Goal: Obtain resource: Obtain resource

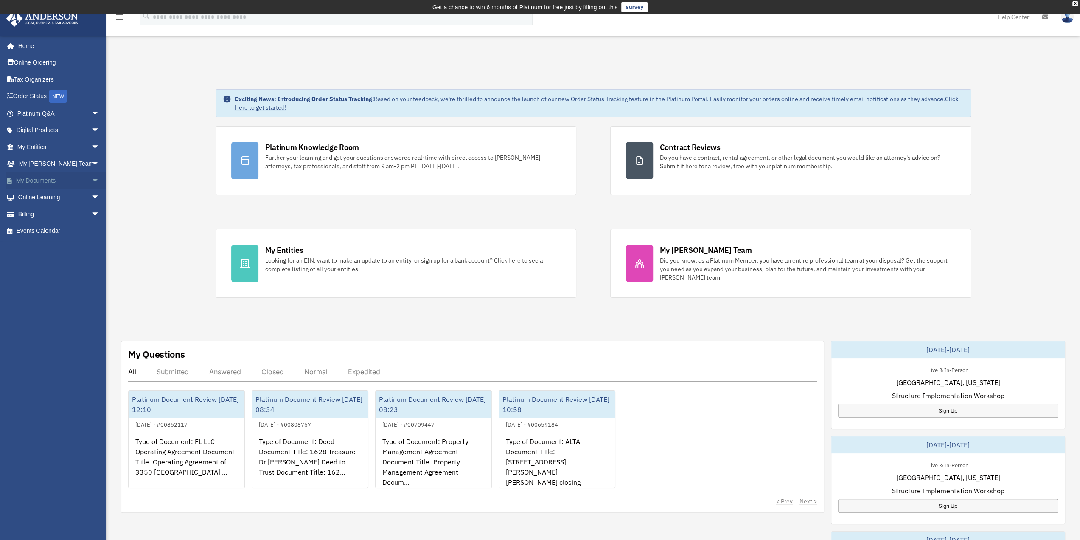
click at [91, 183] on span "arrow_drop_down" at bounding box center [99, 180] width 17 height 17
click at [32, 197] on link "Box" at bounding box center [62, 197] width 101 height 17
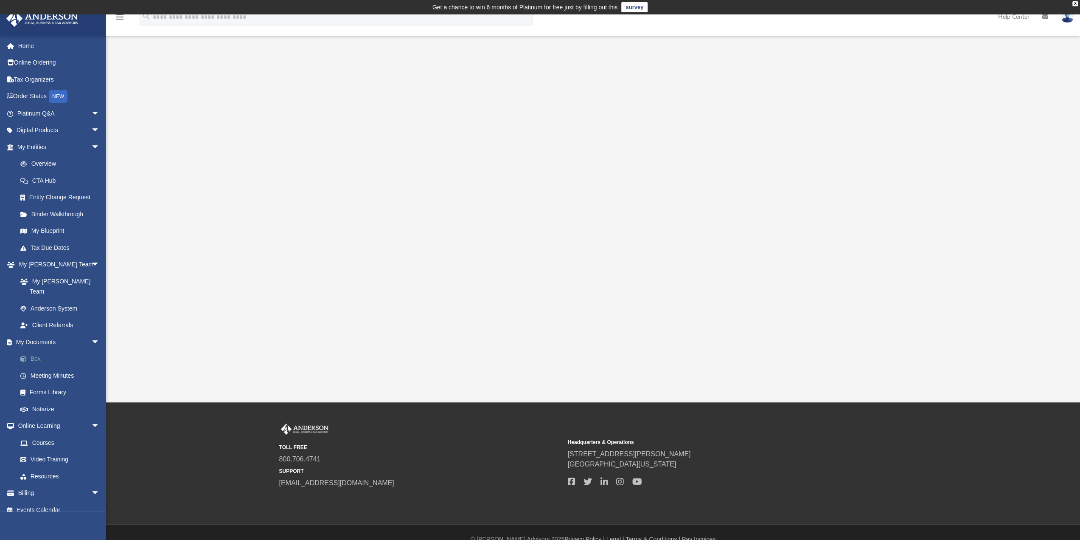
click at [35, 350] on link "Box" at bounding box center [62, 358] width 101 height 17
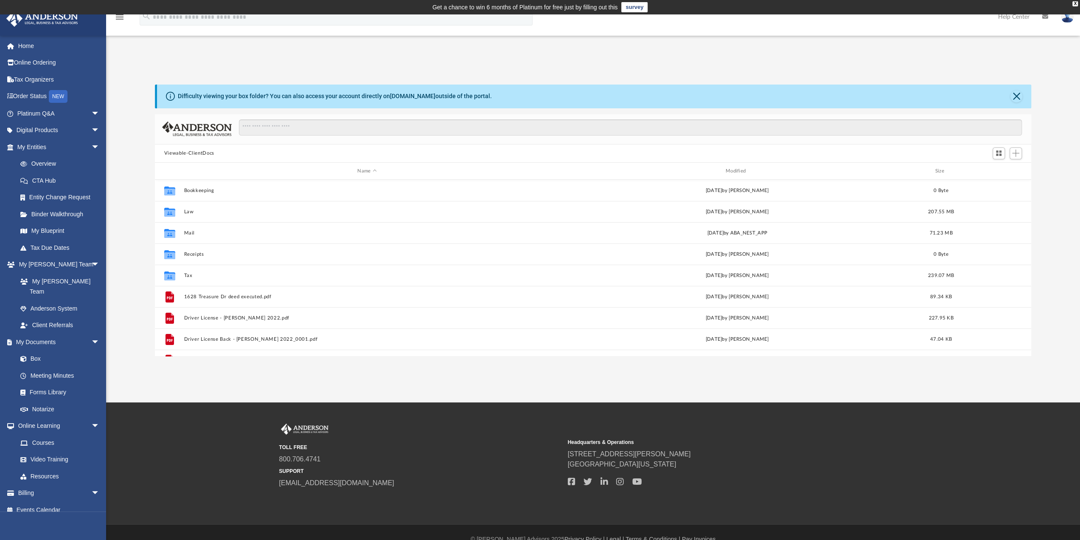
scroll to position [186, 870]
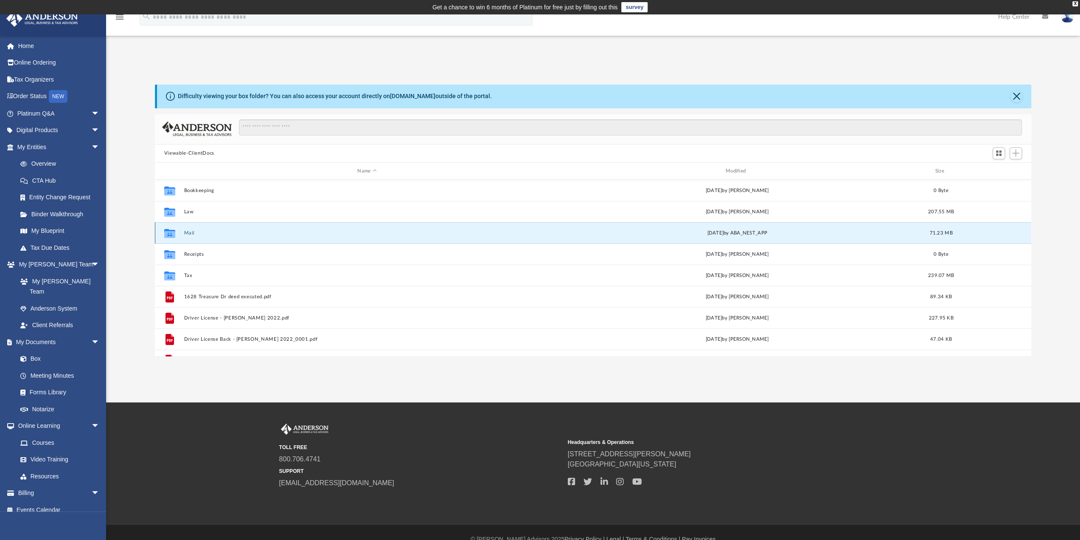
click at [187, 232] on button "Mail" at bounding box center [367, 233] width 366 height 6
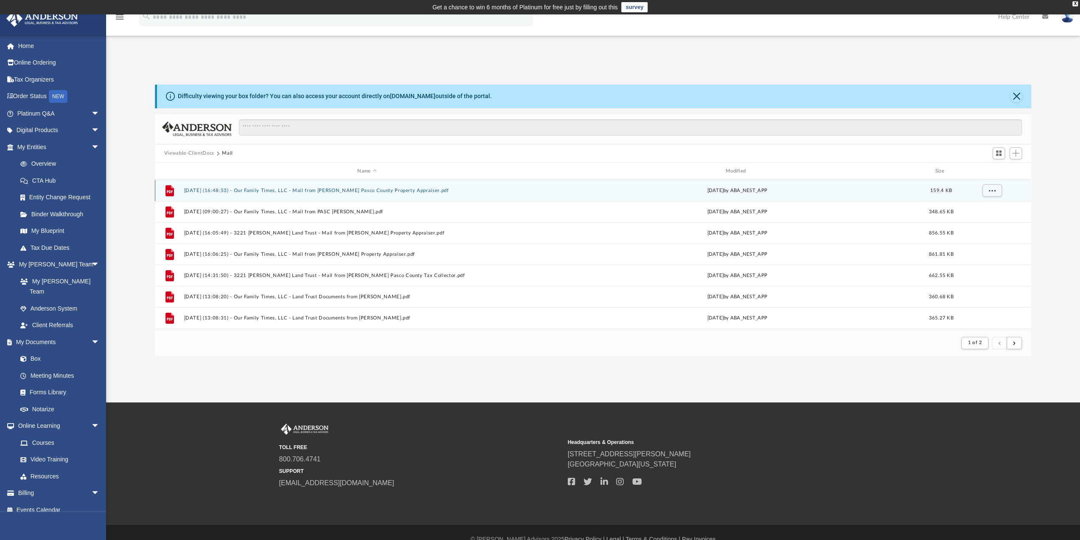
scroll to position [7, 7]
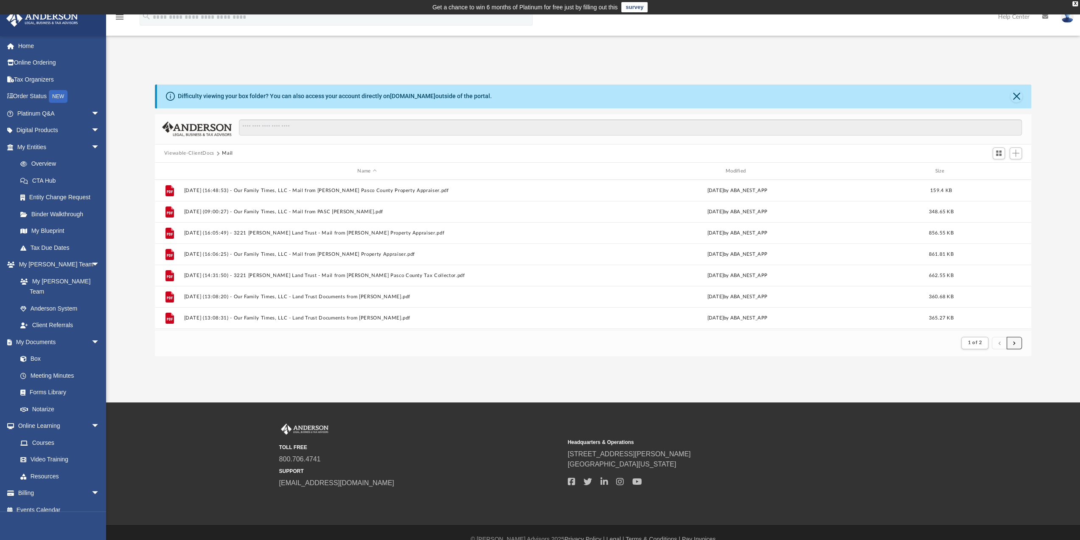
click at [1014, 342] on span "submit" at bounding box center [1014, 342] width 3 height 5
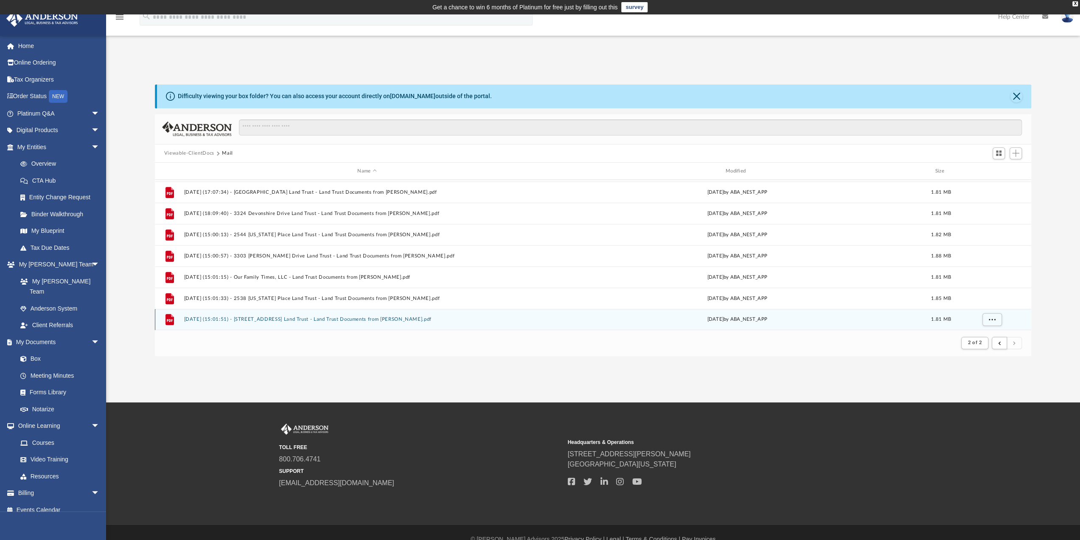
click at [335, 317] on button "[DATE] (15:01:51) - [STREET_ADDRESS] Land Trust - Land Trust Documents from [PE…" at bounding box center [367, 320] width 366 height 6
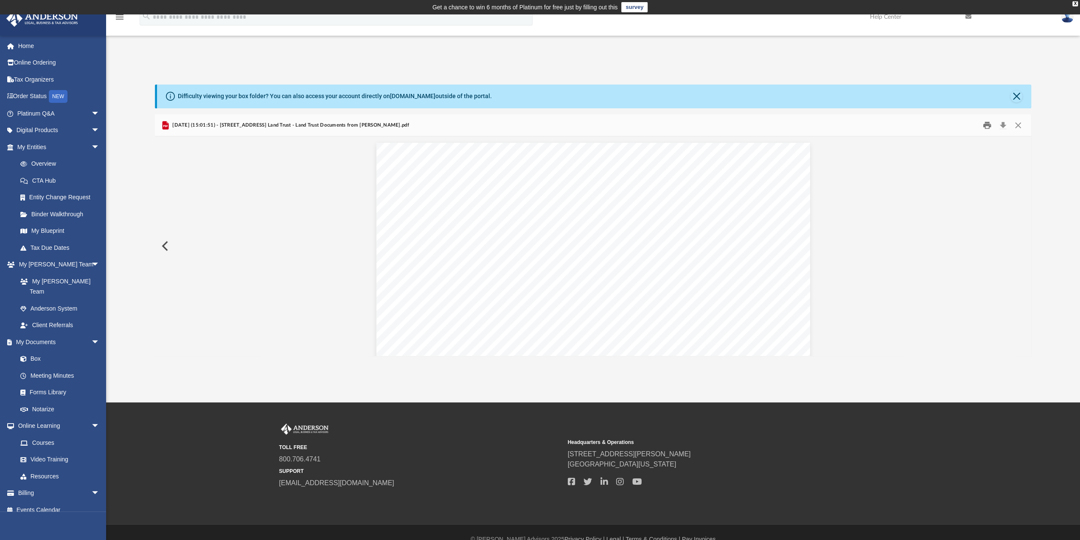
click at [985, 124] on button "Print" at bounding box center [987, 124] width 17 height 13
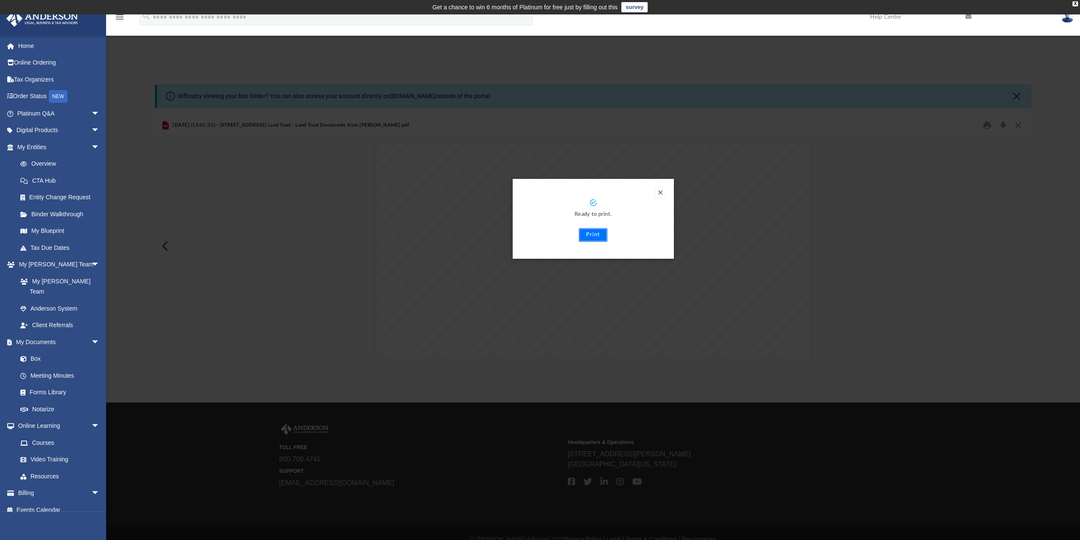
click at [600, 231] on button "Print" at bounding box center [593, 235] width 28 height 14
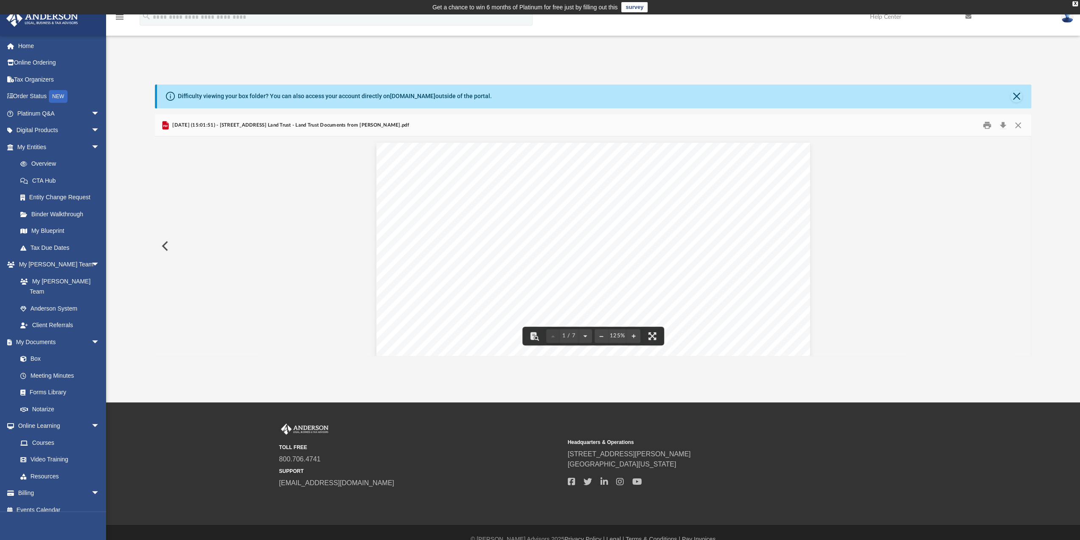
click at [164, 246] on button "Preview" at bounding box center [164, 246] width 19 height 24
click at [986, 127] on button "Print" at bounding box center [987, 124] width 17 height 13
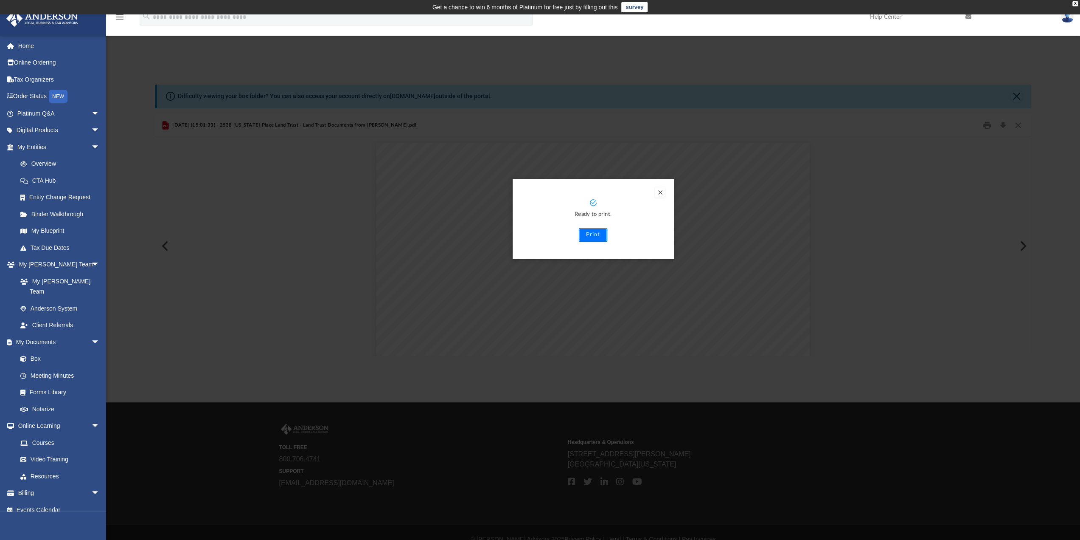
click at [595, 237] on button "Print" at bounding box center [593, 235] width 28 height 14
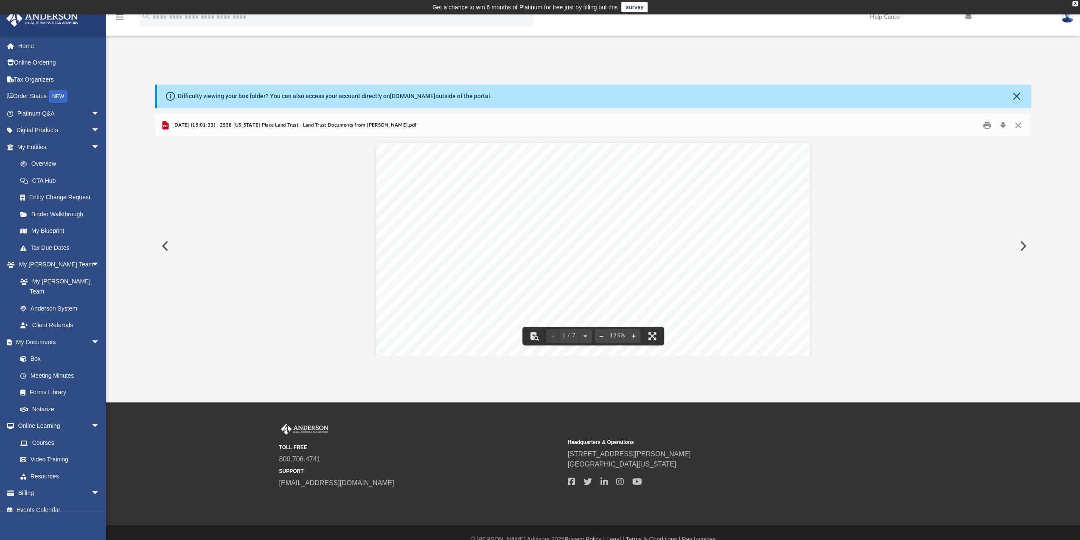
click at [164, 251] on button "Preview" at bounding box center [164, 246] width 19 height 24
click at [984, 124] on button "Print" at bounding box center [987, 124] width 17 height 13
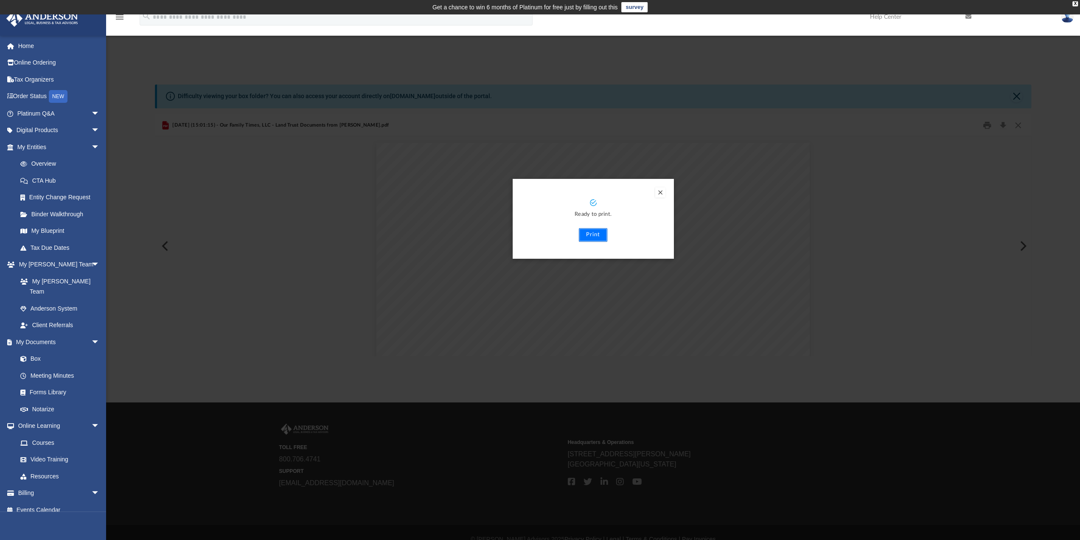
click at [589, 236] on button "Print" at bounding box center [593, 235] width 28 height 14
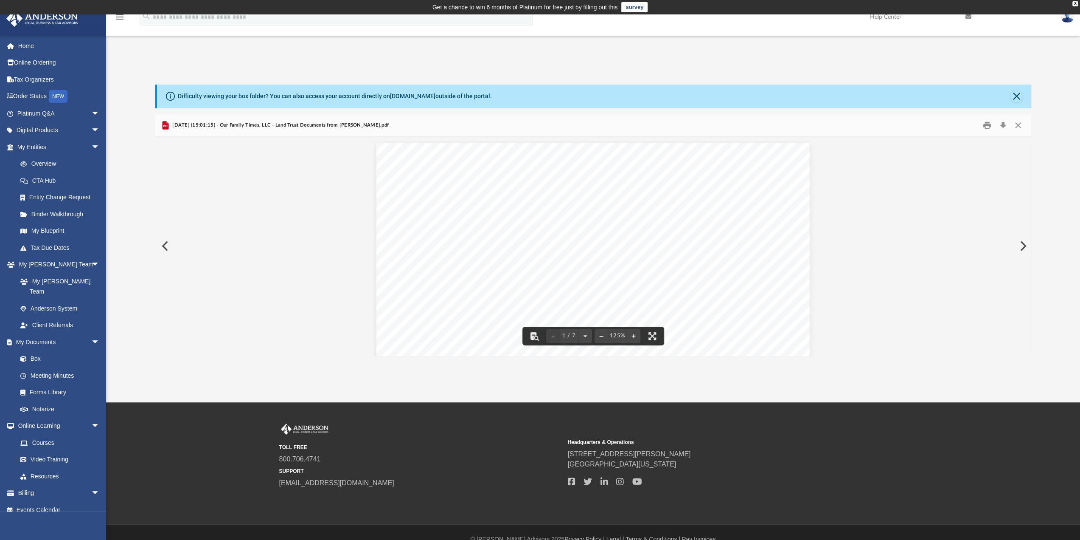
click at [168, 246] on button "Preview" at bounding box center [164, 246] width 19 height 24
click at [986, 126] on button "Print" at bounding box center [987, 124] width 17 height 13
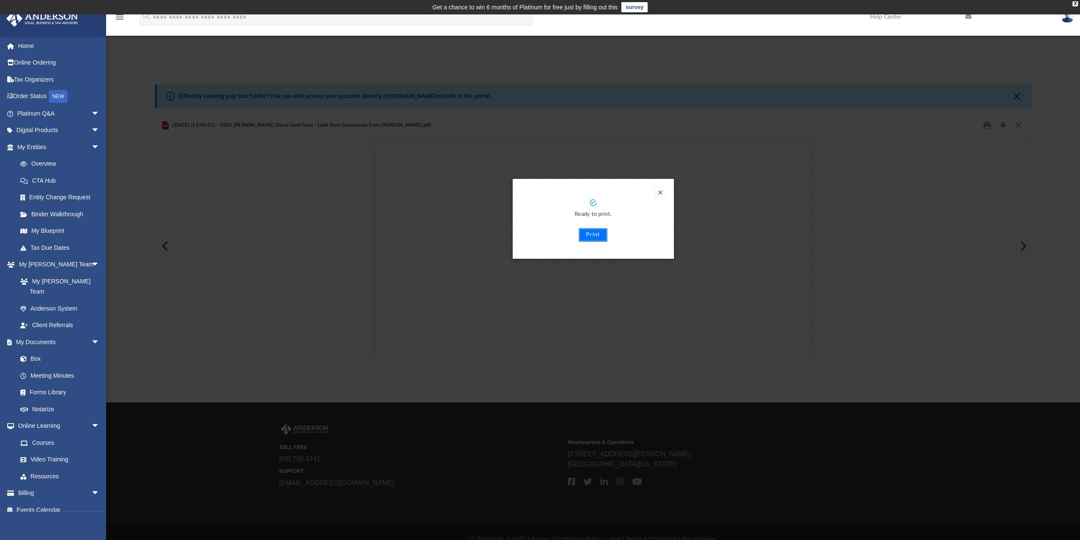
click at [595, 236] on button "Print" at bounding box center [593, 235] width 28 height 14
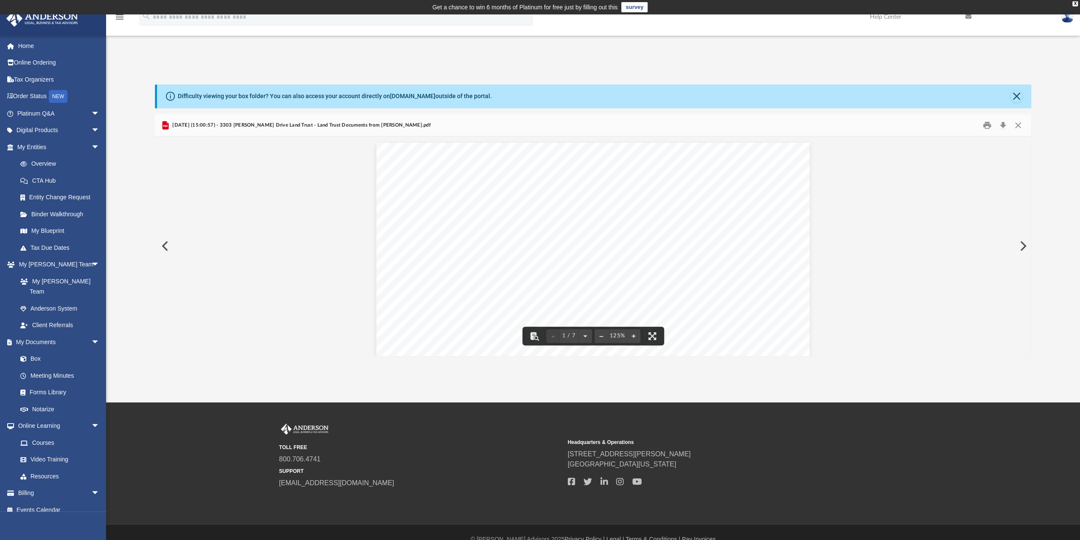
click at [163, 247] on button "Preview" at bounding box center [164, 246] width 19 height 24
click at [987, 124] on button "Print" at bounding box center [987, 124] width 17 height 13
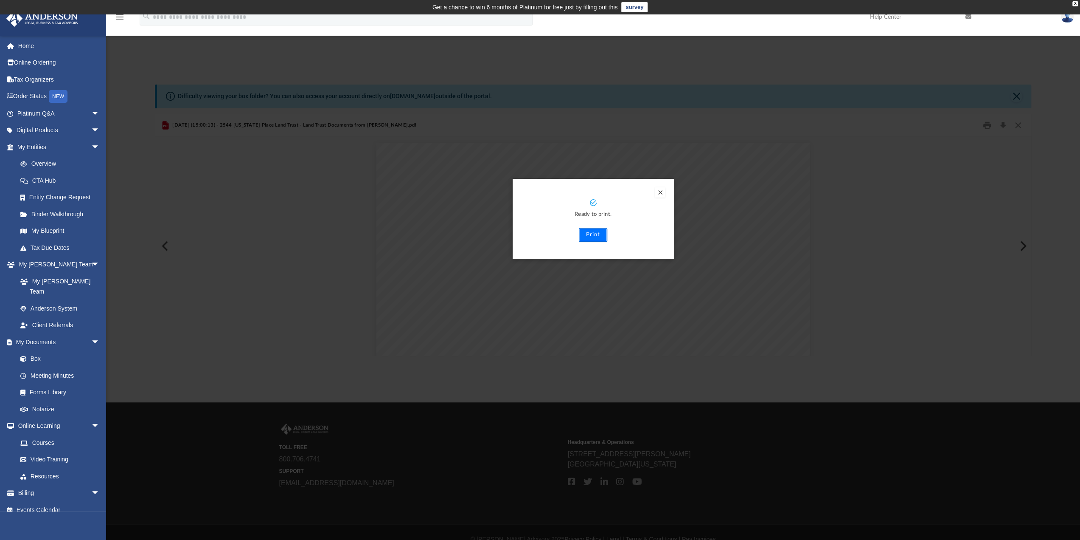
click at [599, 233] on button "Print" at bounding box center [593, 235] width 28 height 14
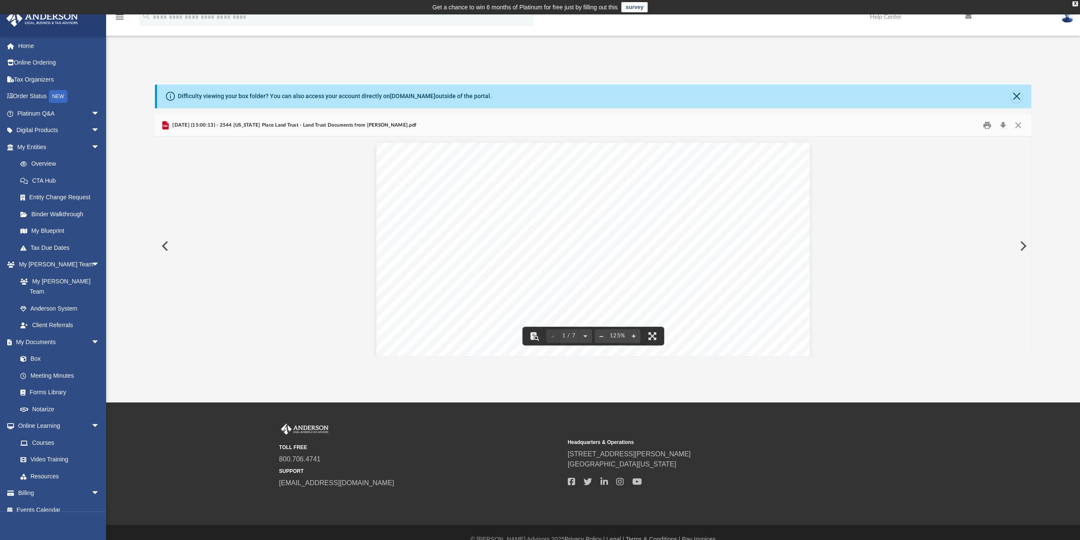
click at [169, 248] on button "Preview" at bounding box center [164, 246] width 19 height 24
click at [986, 127] on button "Print" at bounding box center [987, 124] width 17 height 13
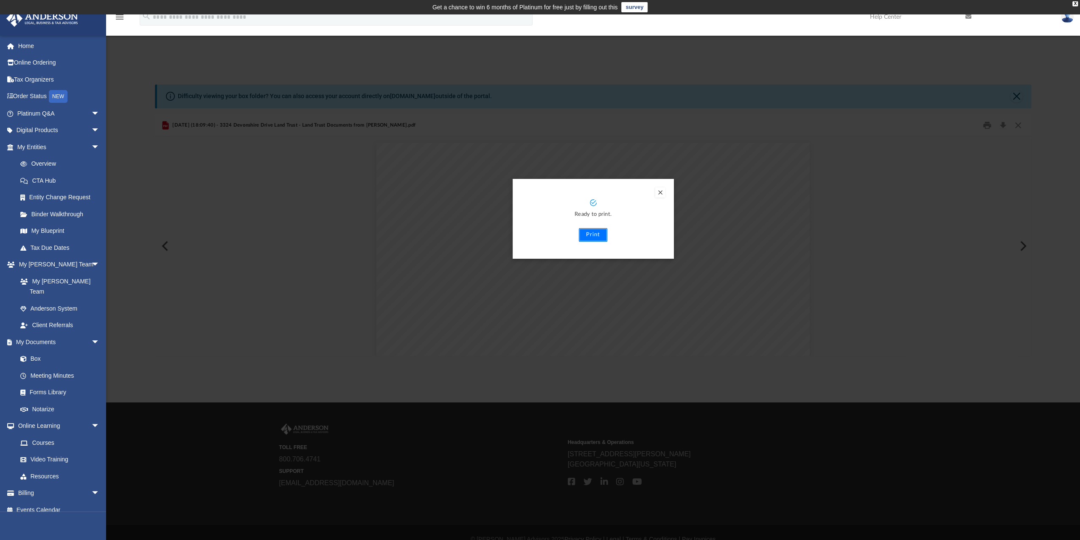
click at [599, 237] on button "Print" at bounding box center [593, 235] width 28 height 14
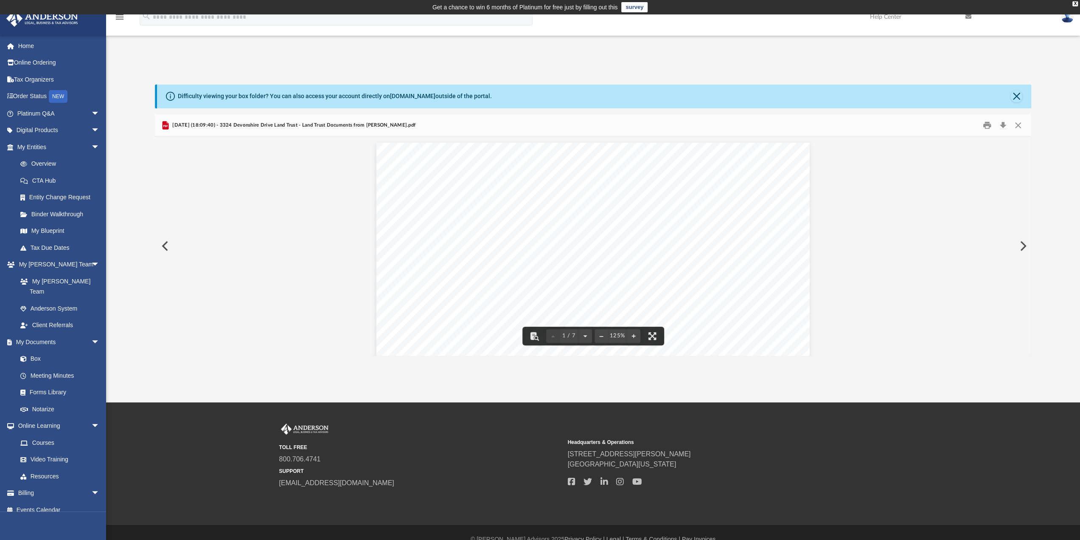
click at [167, 248] on button "Preview" at bounding box center [164, 246] width 19 height 24
click at [988, 124] on button "Print" at bounding box center [987, 124] width 17 height 13
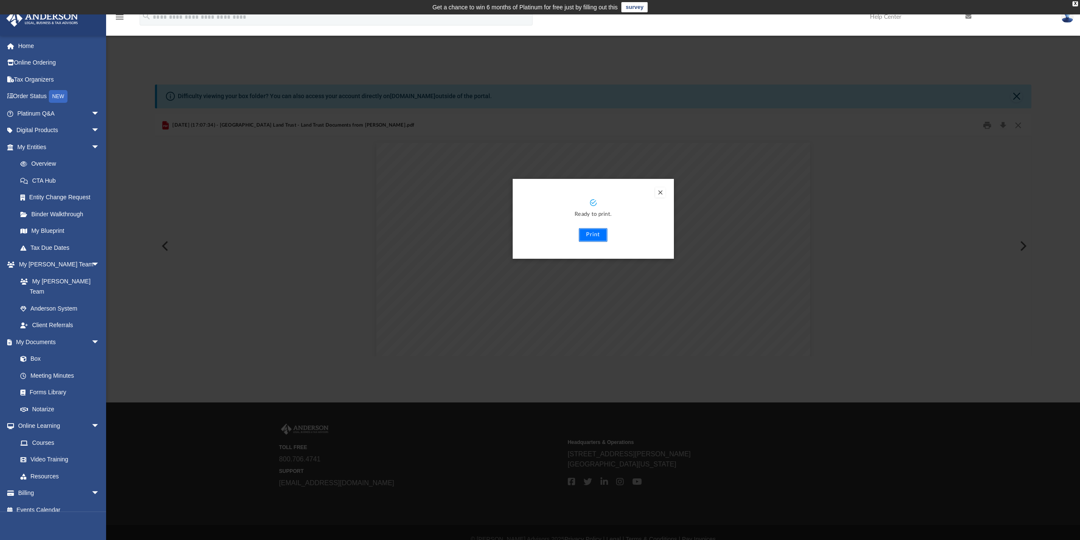
click at [600, 233] on button "Print" at bounding box center [593, 235] width 28 height 14
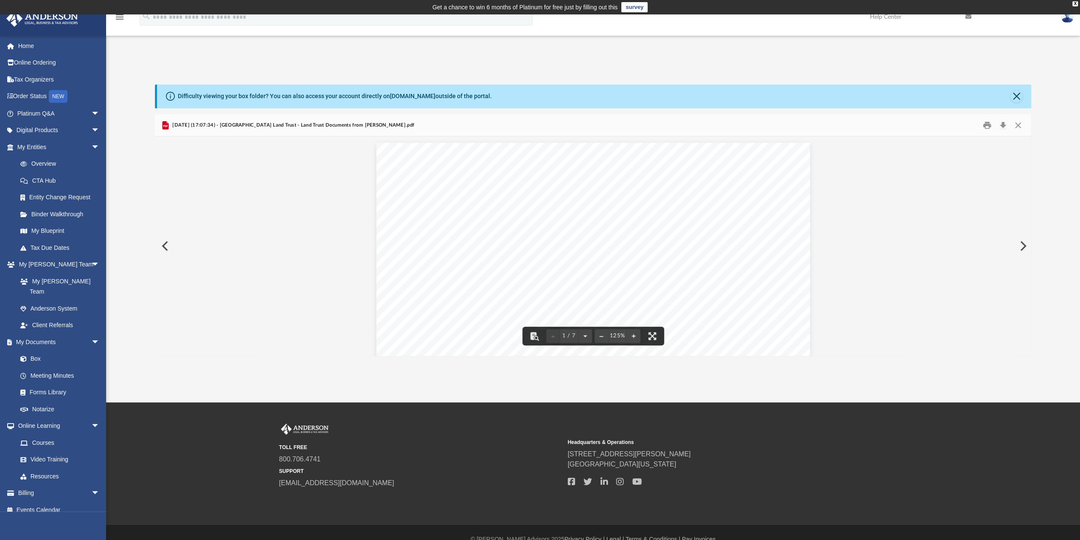
click at [166, 248] on button "Preview" at bounding box center [164, 246] width 19 height 24
click at [989, 125] on button "Print" at bounding box center [987, 124] width 17 height 13
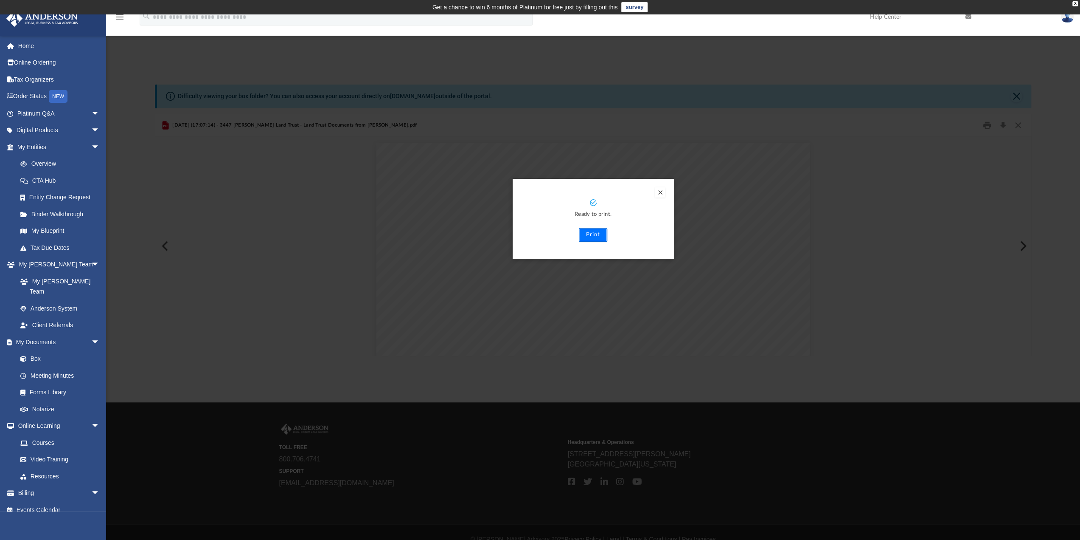
click at [595, 236] on button "Print" at bounding box center [593, 235] width 28 height 14
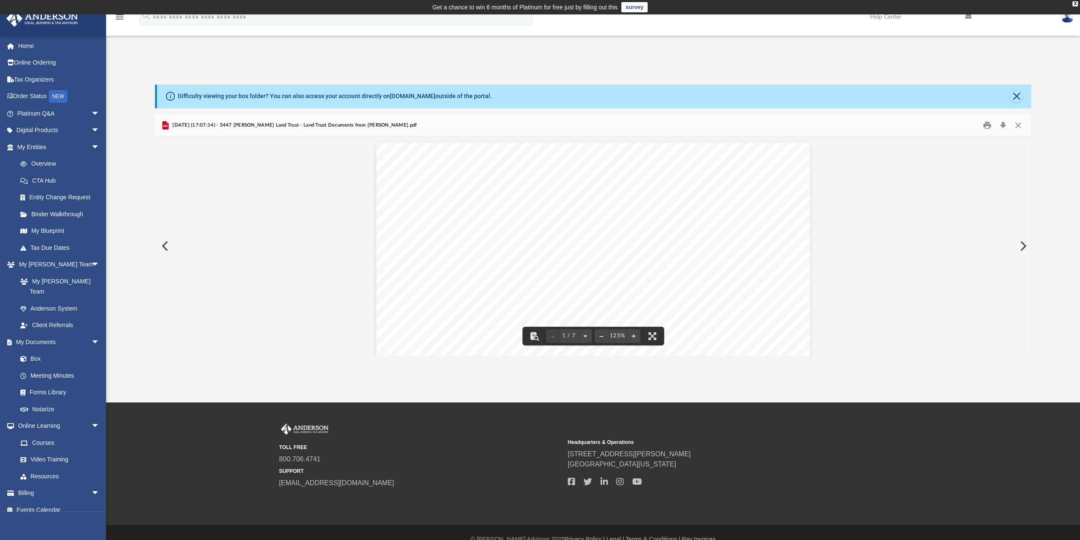
click at [166, 248] on button "Preview" at bounding box center [164, 246] width 19 height 24
click at [988, 125] on button "Print" at bounding box center [987, 124] width 17 height 13
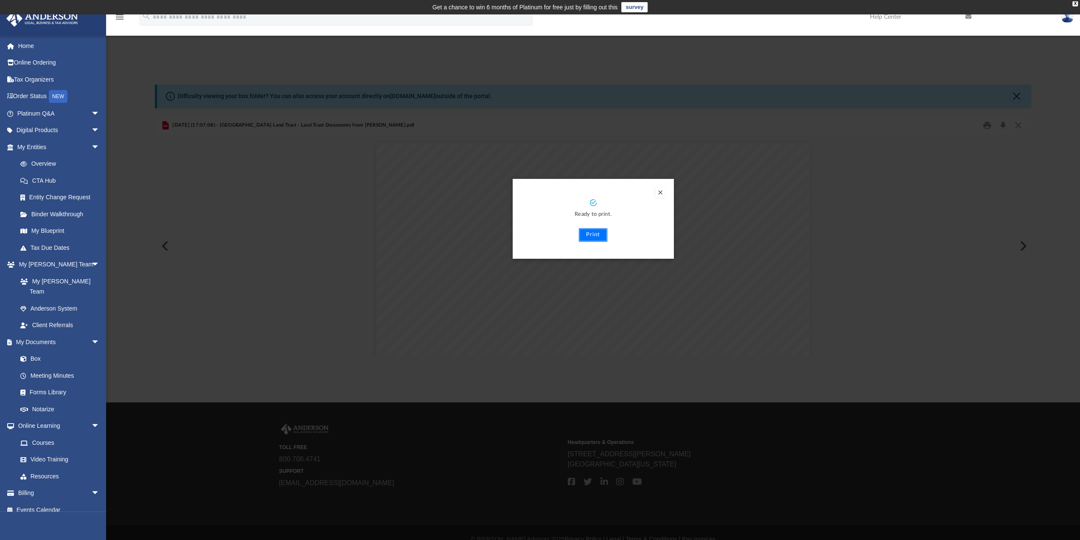
click at [598, 232] on button "Print" at bounding box center [593, 235] width 28 height 14
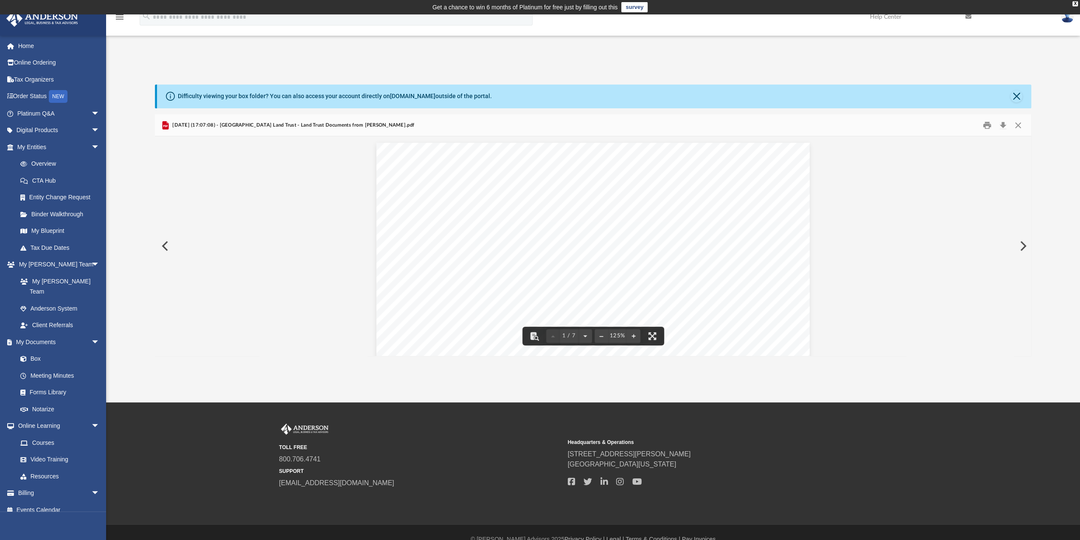
click at [169, 246] on button "Preview" at bounding box center [164, 246] width 19 height 24
click at [164, 249] on button "Preview" at bounding box center [164, 246] width 19 height 24
click at [1017, 122] on button "Close" at bounding box center [1018, 124] width 15 height 13
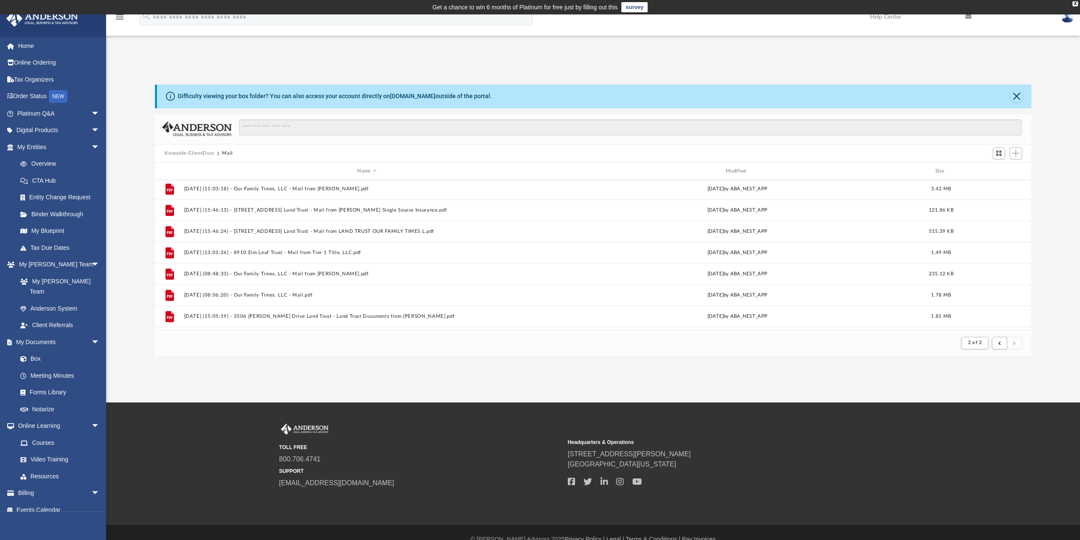
scroll to position [384, 0]
click at [91, 112] on span "arrow_drop_down" at bounding box center [99, 113] width 17 height 17
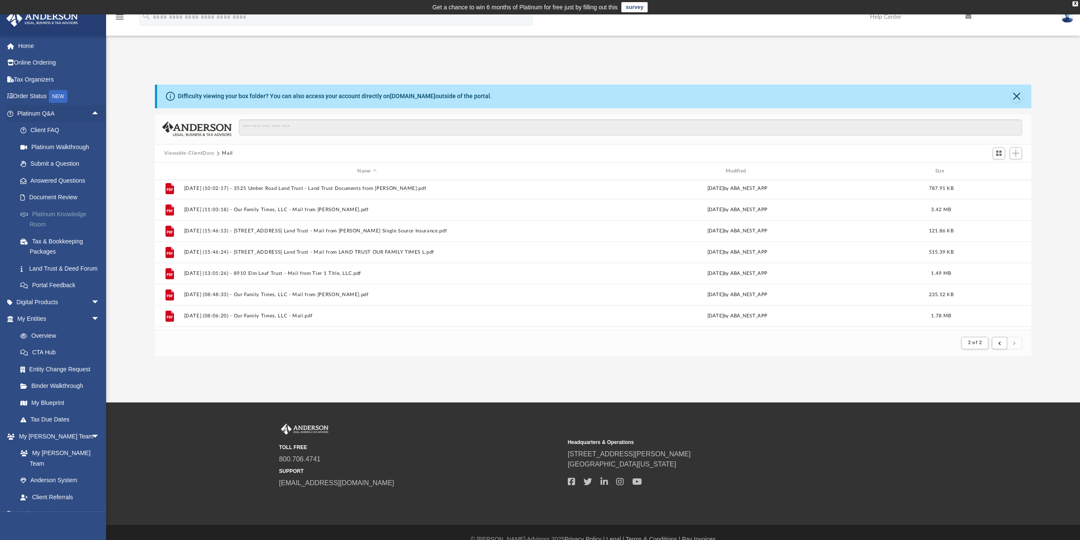
click at [70, 215] on link "Platinum Knowledge Room" at bounding box center [62, 218] width 101 height 27
